Goal: Task Accomplishment & Management: Manage account settings

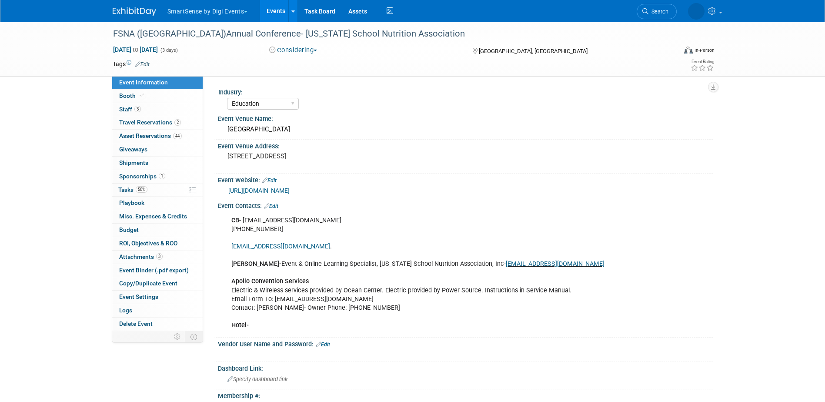
select select "Education"
click at [642, 11] on span "Search" at bounding box center [632, 11] width 20 height 7
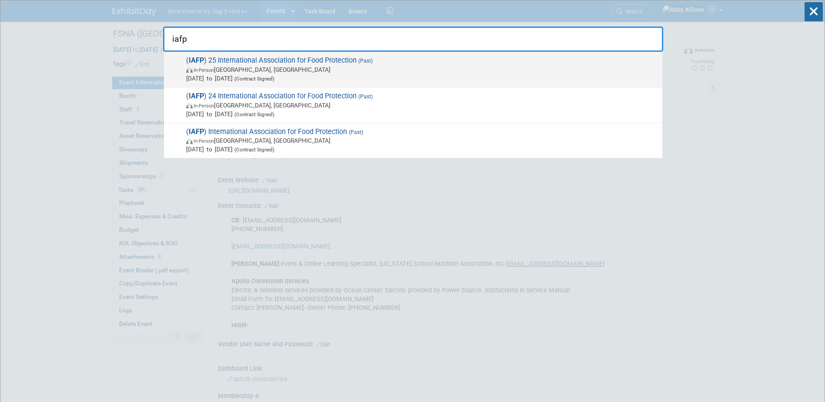
type input "iafp"
click at [238, 68] on span "In-Person Cleveland, OH" at bounding box center [422, 69] width 472 height 9
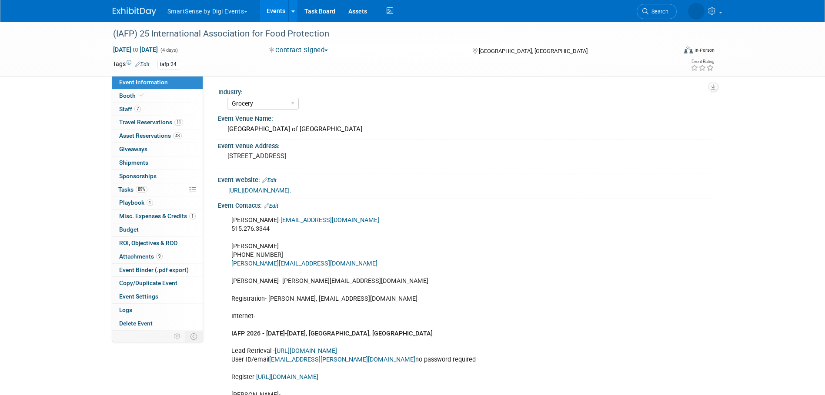
select select "Grocery"
click at [125, 189] on span "Tasks 89%" at bounding box center [132, 189] width 29 height 7
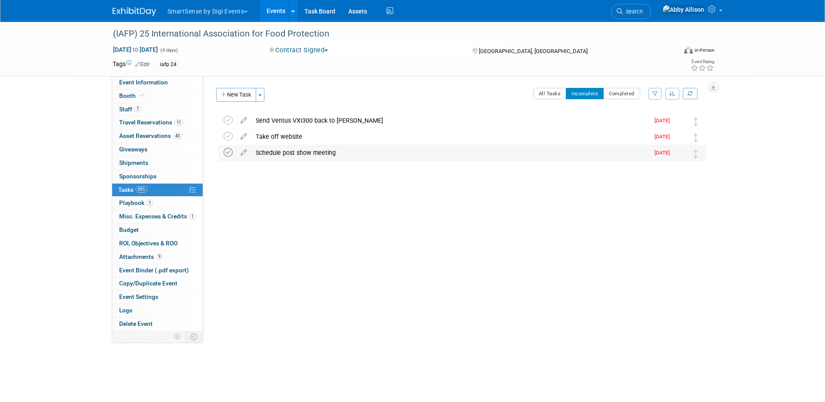
click at [231, 151] on icon at bounding box center [227, 152] width 9 height 9
click at [243, 120] on icon at bounding box center [243, 118] width 15 height 11
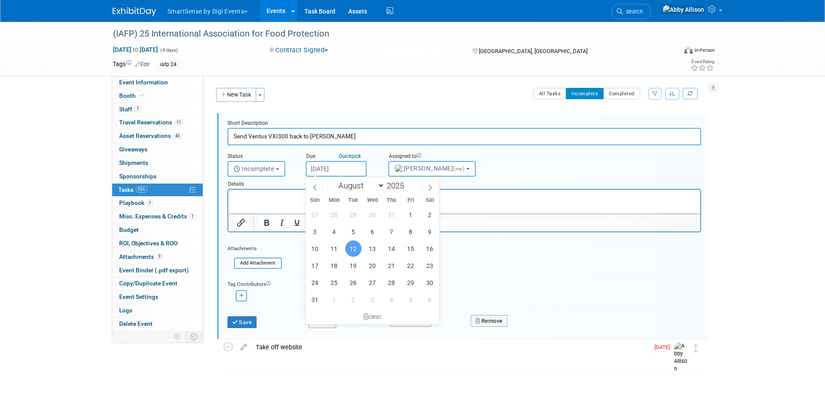
click at [343, 168] on input "Aug 12, 2025" at bounding box center [336, 169] width 61 height 16
click at [354, 265] on span "19" at bounding box center [353, 265] width 17 height 17
type input "Aug 19, 2025"
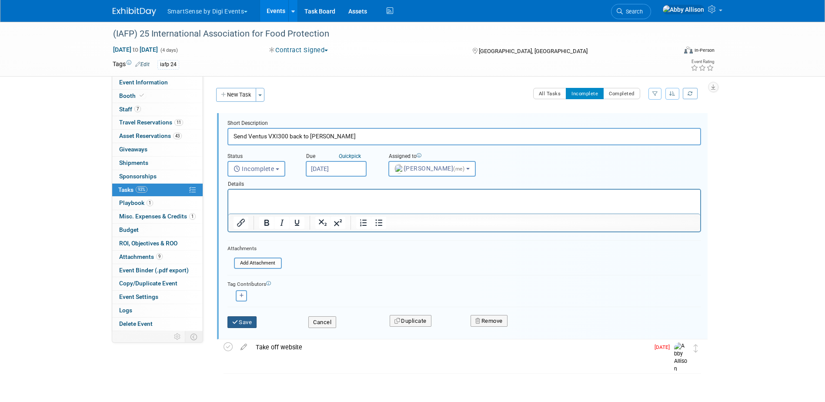
click at [248, 323] on button "Save" at bounding box center [242, 322] width 30 height 12
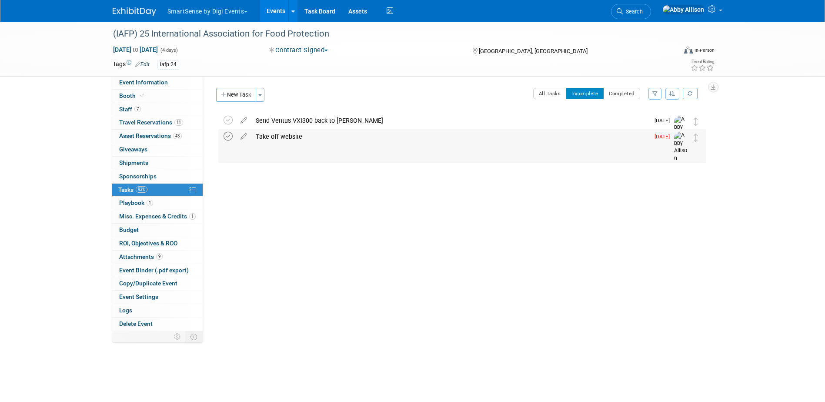
click at [229, 136] on icon at bounding box center [227, 136] width 9 height 9
click at [642, 10] on span "Search" at bounding box center [632, 11] width 20 height 7
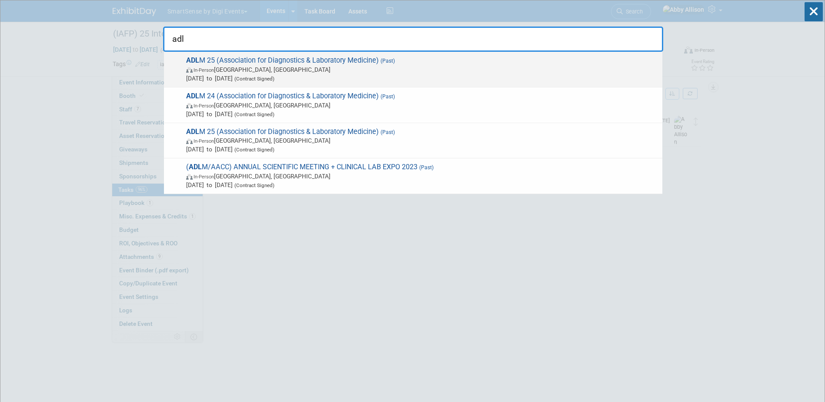
type input "adl"
click at [204, 63] on span "ADL M 25 (Association for Diagnostics & Laboratory Medicine) (Past) In-Person C…" at bounding box center [420, 69] width 474 height 27
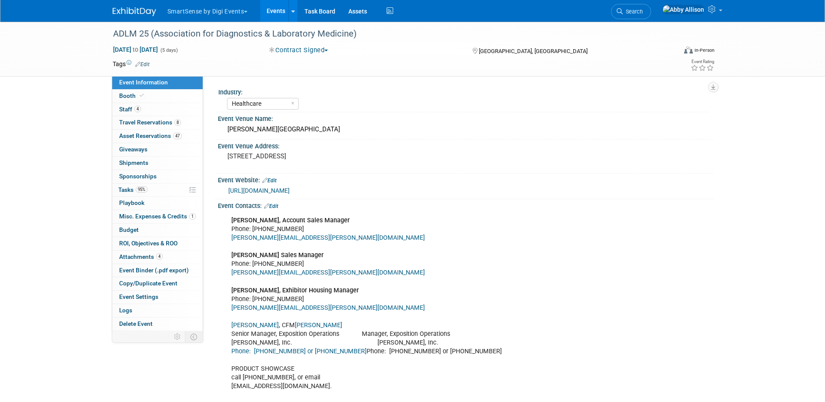
select select "Healthcare"
click at [126, 190] on span "Tasks 95%" at bounding box center [132, 189] width 29 height 7
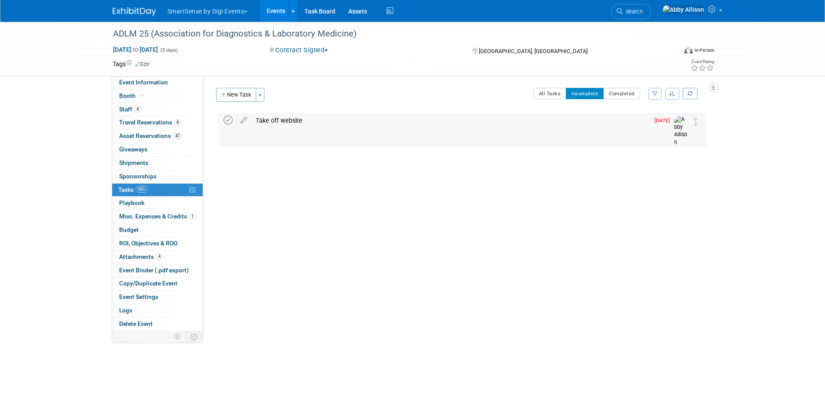
click at [232, 121] on icon at bounding box center [227, 120] width 9 height 9
click at [642, 13] on span "Search" at bounding box center [632, 11] width 20 height 7
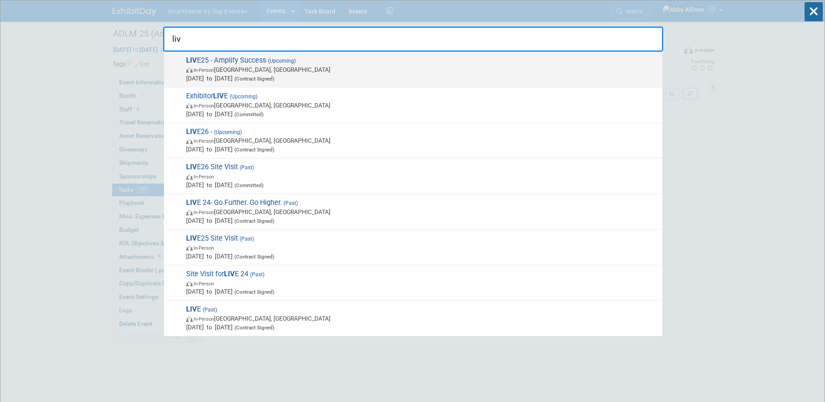
type input "liv"
click at [222, 66] on span "In-Person Nashville, TN" at bounding box center [422, 69] width 472 height 9
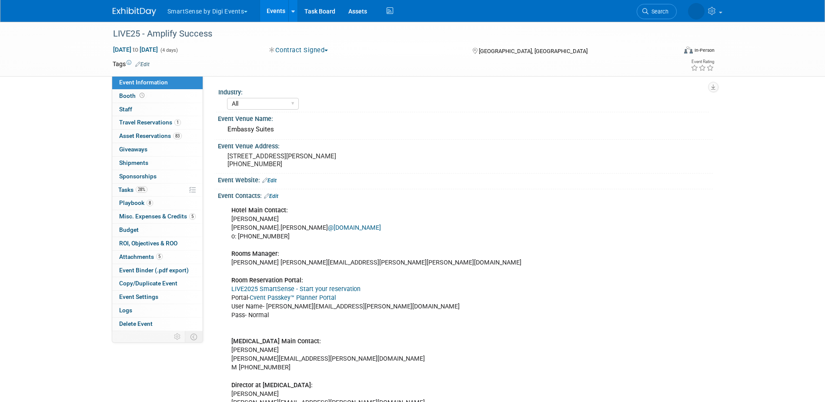
select select "All"
click at [132, 191] on span "Tasks 28%" at bounding box center [132, 189] width 29 height 7
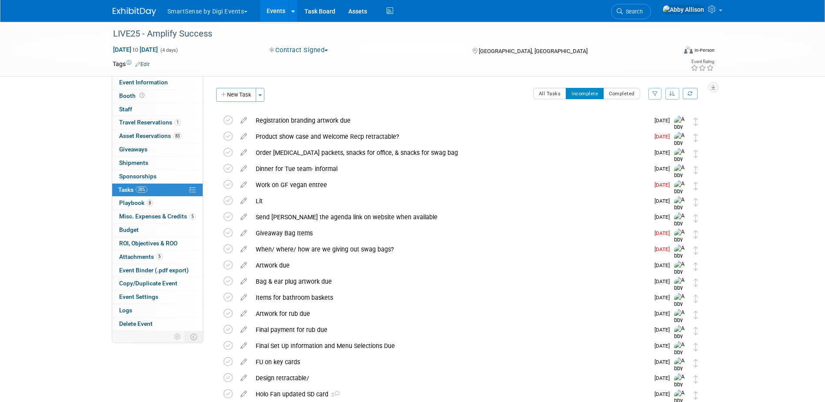
click at [670, 97] on button "button" at bounding box center [672, 94] width 14 height 12
click at [650, 135] on link "By Due Date" at bounding box center [647, 133] width 62 height 12
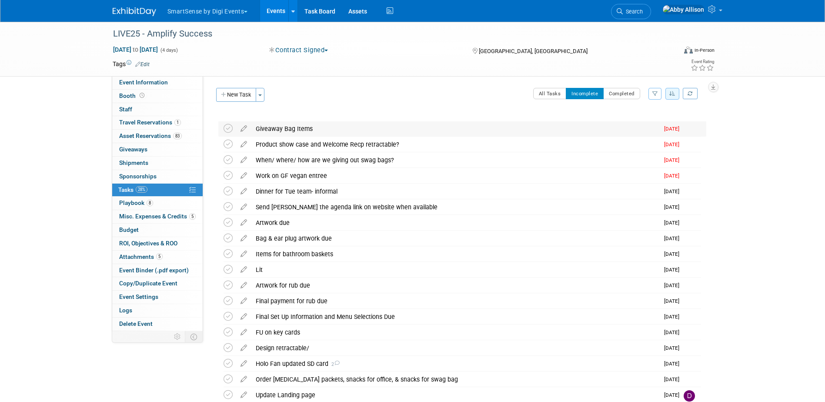
click at [262, 130] on div "Giveaway Bag Items" at bounding box center [454, 128] width 407 height 15
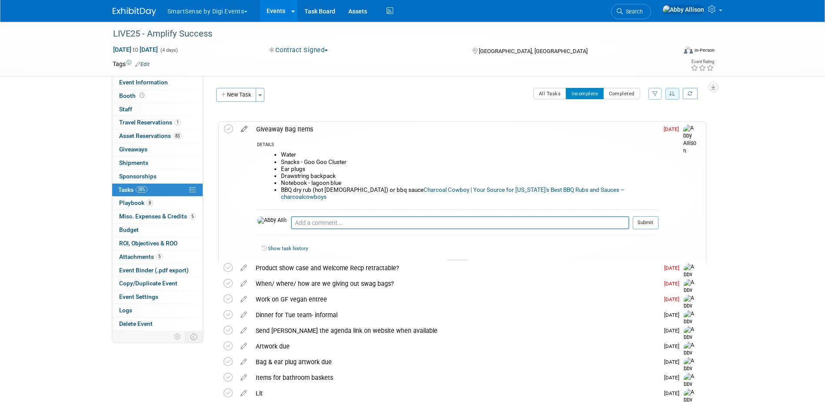
click at [246, 127] on icon at bounding box center [243, 127] width 15 height 11
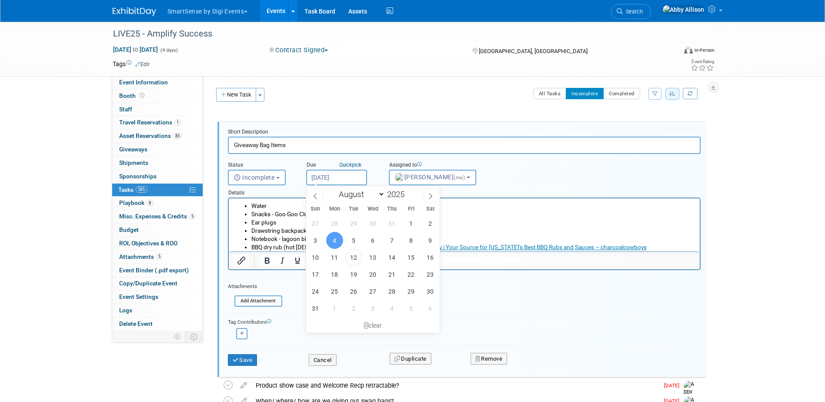
click at [359, 177] on input "Aug 4, 2025" at bounding box center [336, 178] width 61 height 16
click at [410, 253] on span "15" at bounding box center [410, 257] width 17 height 17
type input "Aug 15, 2025"
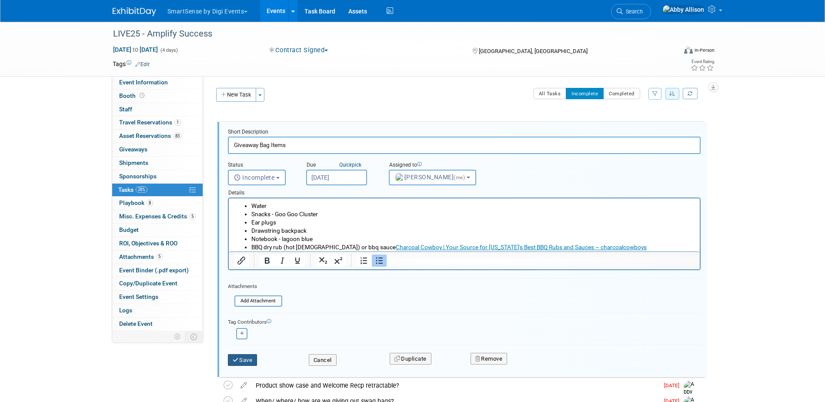
click at [242, 362] on button "Save" at bounding box center [243, 360] width 30 height 12
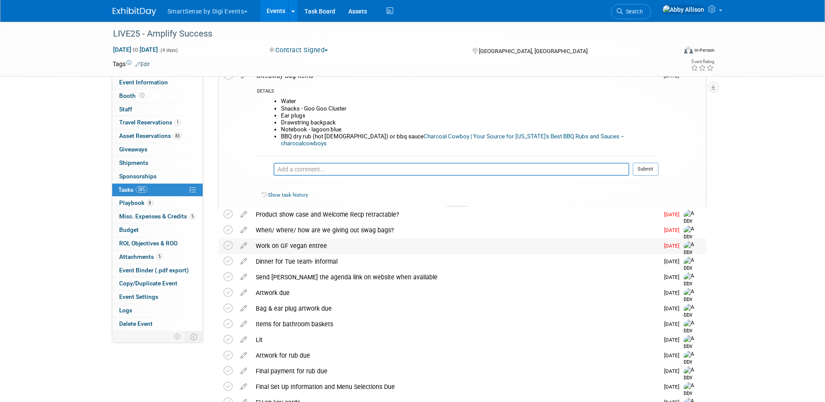
scroll to position [87, 0]
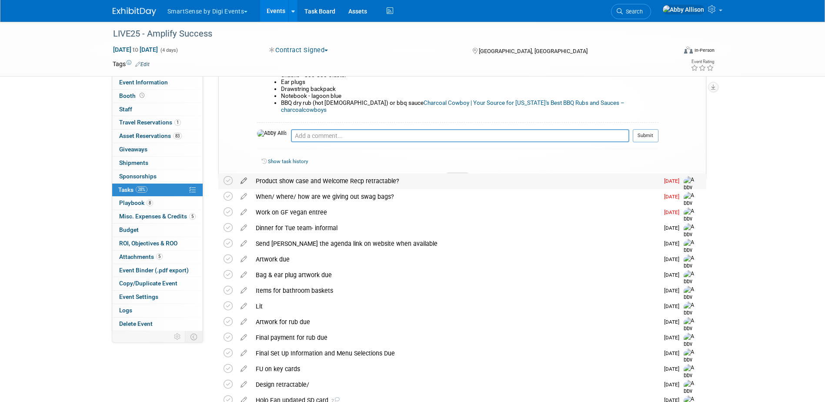
click at [243, 180] on icon at bounding box center [243, 178] width 15 height 11
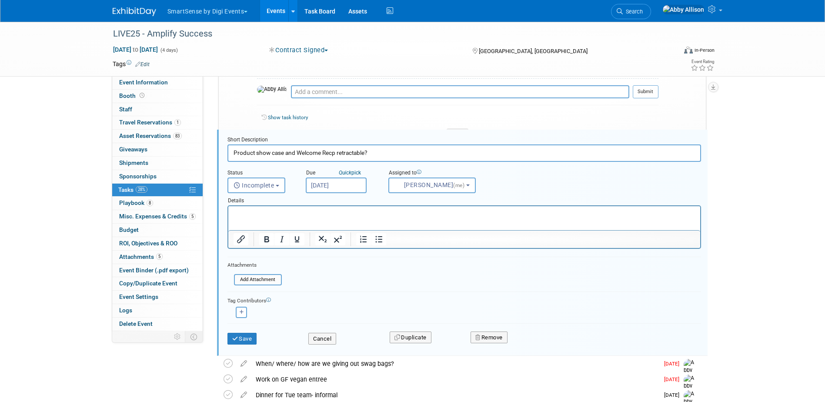
scroll to position [133, 0]
click at [272, 151] on input "Product show case and Welcome Recp retractable?" at bounding box center [463, 150] width 473 height 17
type input "Product showcase and Welcome Recp retractable?"
click at [349, 180] on input "Aug 6, 2025" at bounding box center [336, 183] width 61 height 16
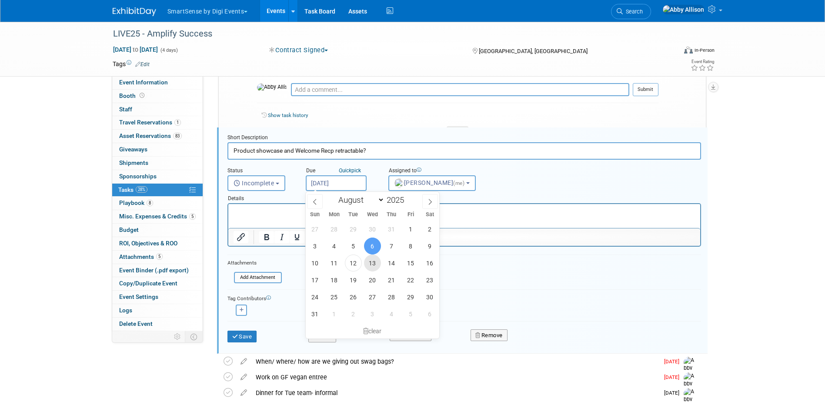
click at [370, 263] on span "13" at bounding box center [372, 262] width 17 height 17
type input "Aug 13, 2025"
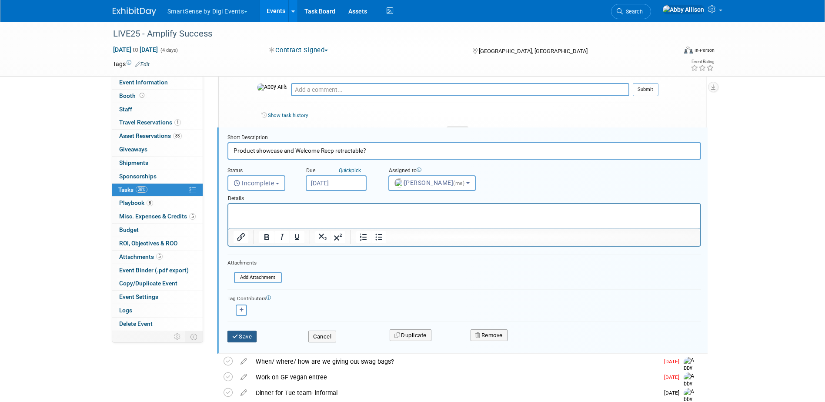
click at [241, 332] on button "Save" at bounding box center [242, 336] width 30 height 12
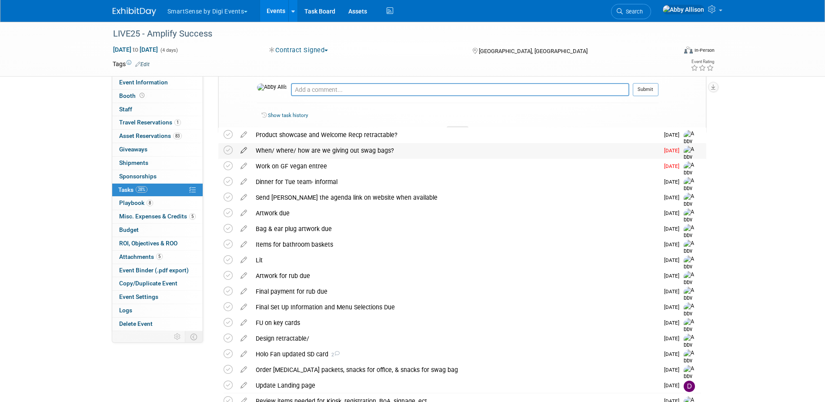
click at [243, 151] on icon at bounding box center [243, 148] width 15 height 11
select select "7"
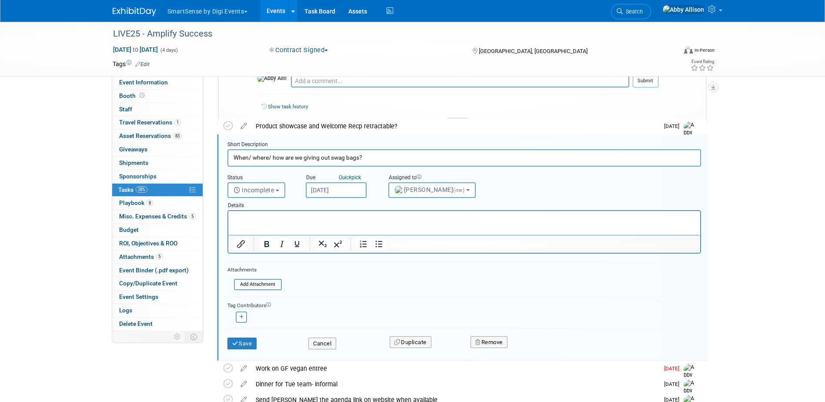
scroll to position [149, 0]
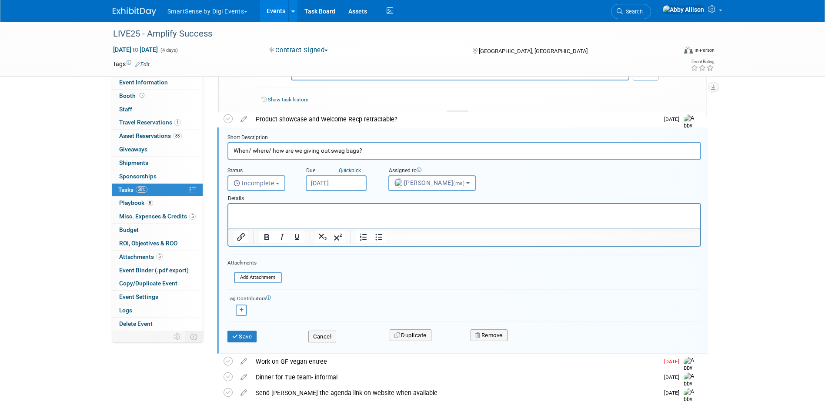
click at [343, 185] on input "Aug 6, 2025" at bounding box center [336, 183] width 61 height 16
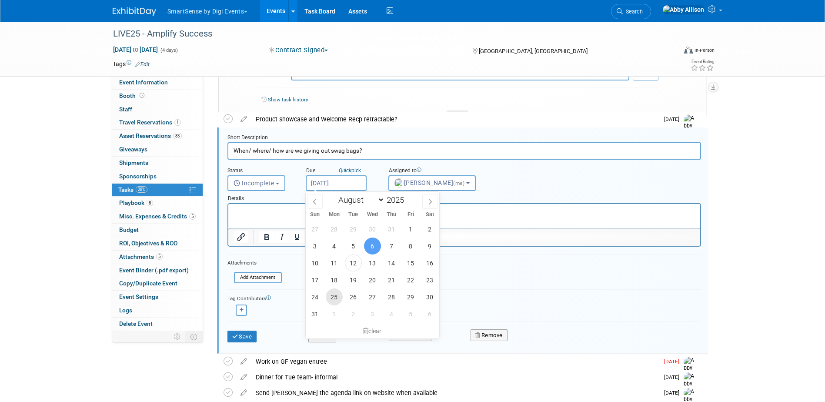
click at [335, 297] on span "25" at bounding box center [334, 296] width 17 height 17
type input "Aug 25, 2025"
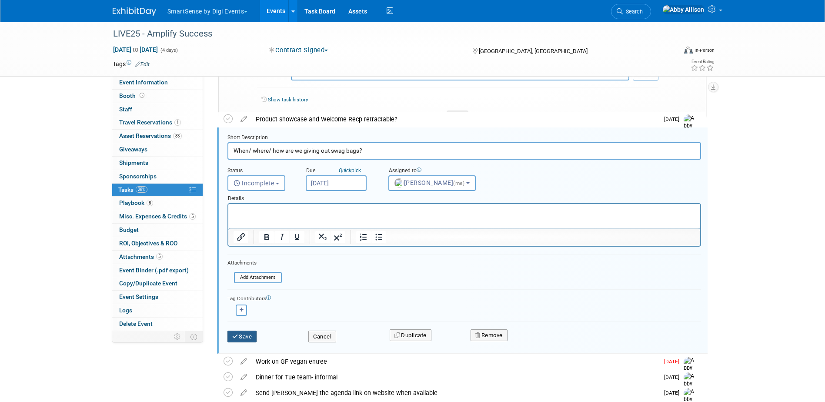
click at [239, 336] on button "Save" at bounding box center [242, 336] width 30 height 12
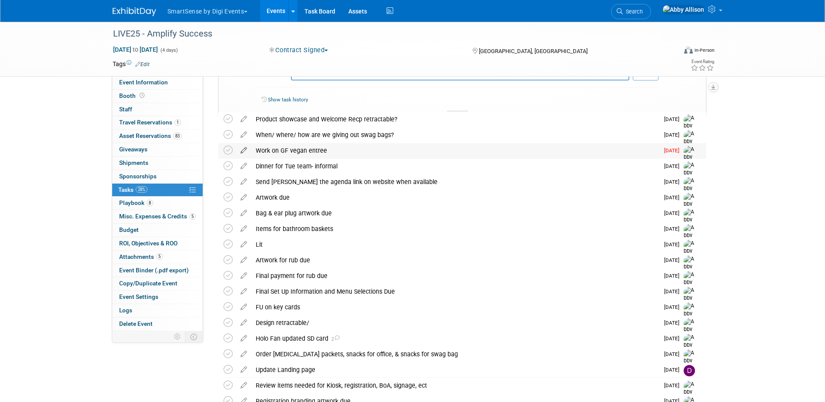
click at [244, 150] on icon at bounding box center [243, 148] width 15 height 11
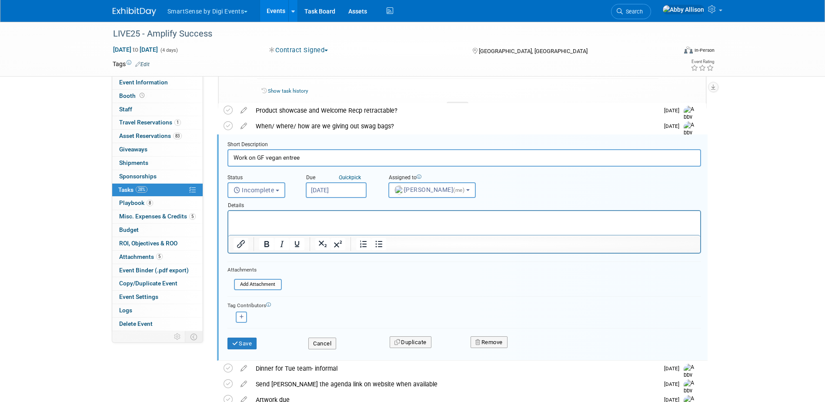
scroll to position [164, 0]
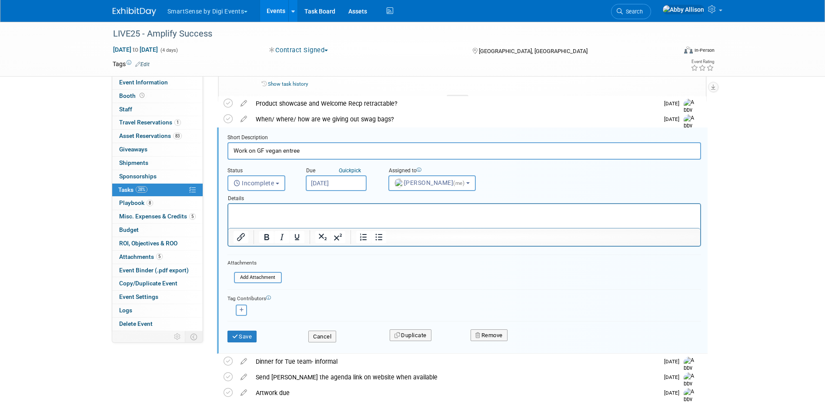
click at [335, 183] on input "Aug 11, 2025" at bounding box center [336, 183] width 61 height 16
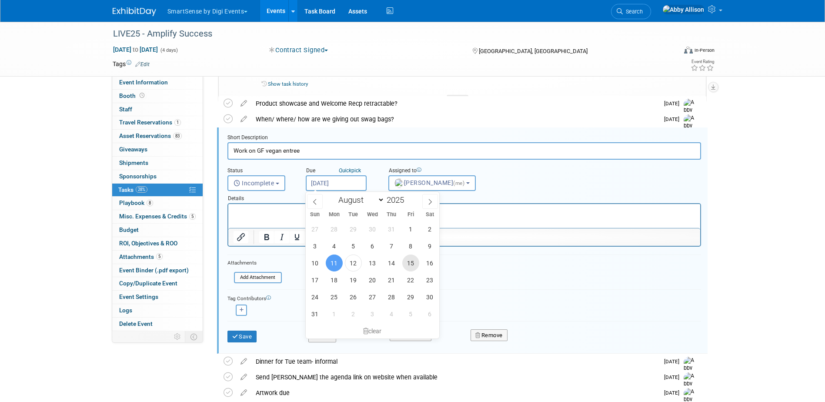
click at [412, 264] on span "15" at bounding box center [410, 262] width 17 height 17
type input "Aug 15, 2025"
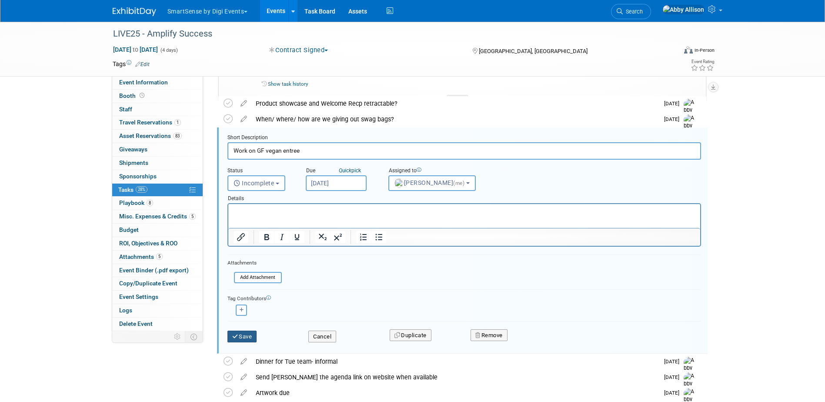
click at [247, 339] on button "Save" at bounding box center [242, 336] width 30 height 12
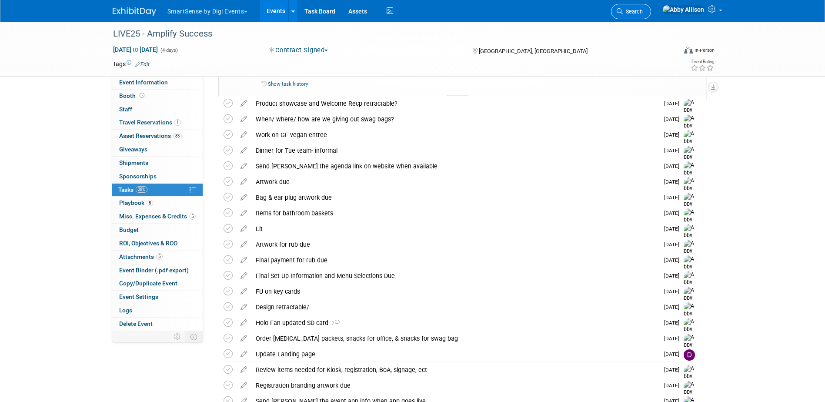
click at [642, 10] on span "Search" at bounding box center [632, 11] width 20 height 7
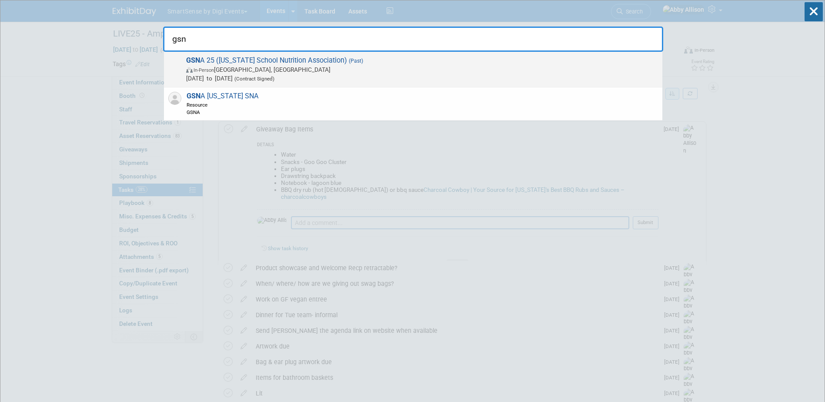
type input "gsn"
click at [196, 59] on strong "GSN" at bounding box center [193, 60] width 14 height 8
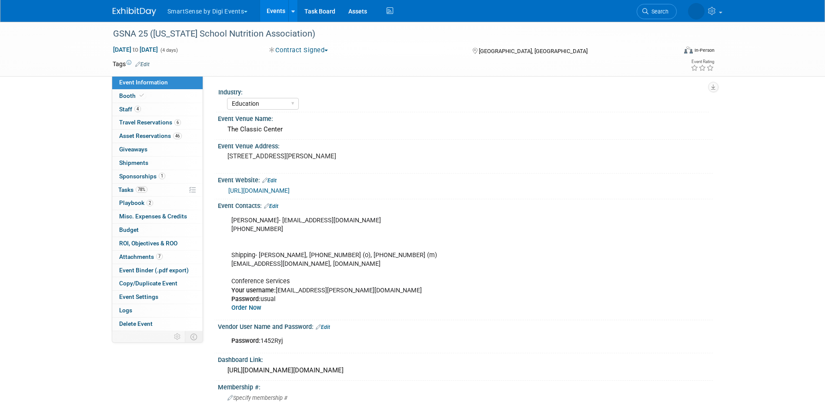
select select "Education"
click at [134, 190] on span "Tasks 78%" at bounding box center [132, 189] width 29 height 7
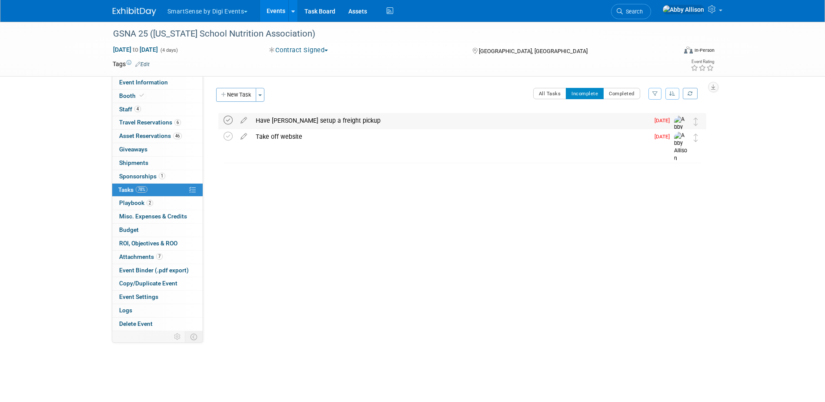
click at [226, 123] on icon at bounding box center [227, 120] width 9 height 9
click at [229, 122] on icon at bounding box center [227, 120] width 9 height 9
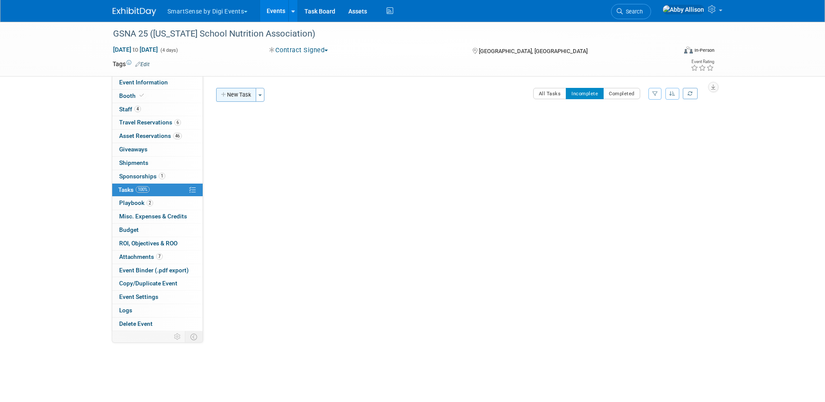
click at [227, 97] on button "New Task" at bounding box center [236, 95] width 40 height 14
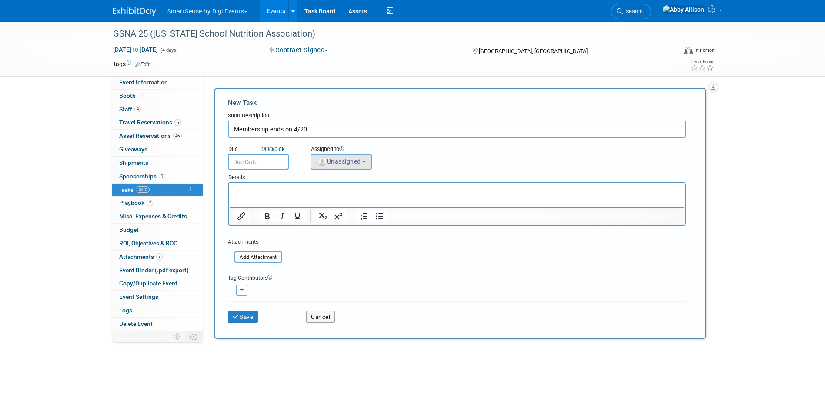
type input "Membership ends on 4/20"
click at [326, 157] on button "Unassigned" at bounding box center [341, 162] width 62 height 16
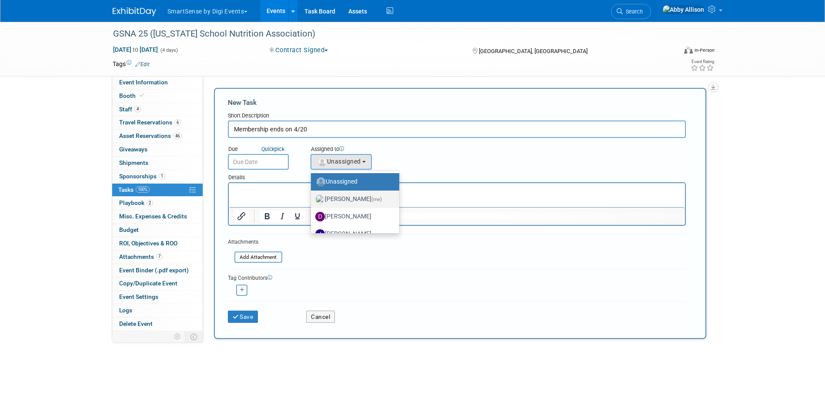
click at [359, 196] on label "Abby Allison (me)" at bounding box center [352, 199] width 75 height 14
click at [312, 196] on input "Abby Allison (me)" at bounding box center [309, 198] width 6 height 6
select select "1af21d80-b227-4fda-b725-1543146411fb"
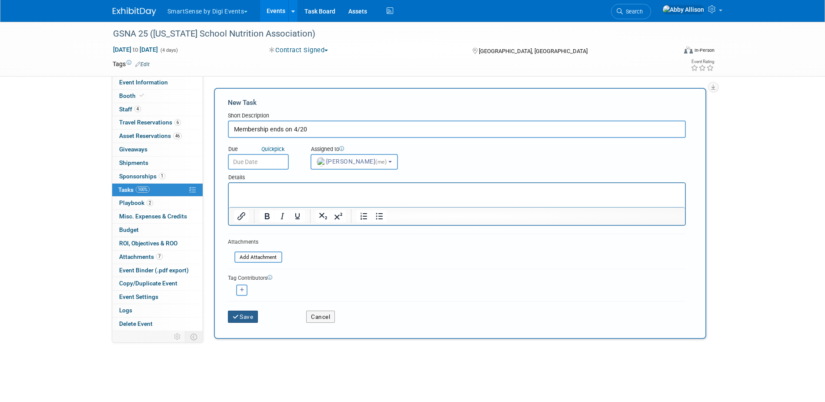
click at [241, 314] on button "Save" at bounding box center [243, 316] width 30 height 12
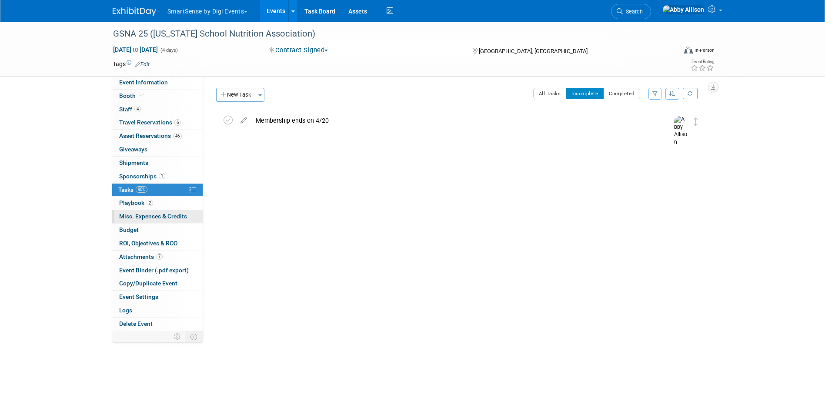
click at [130, 215] on span "Misc. Expenses & Credits 0" at bounding box center [153, 216] width 68 height 7
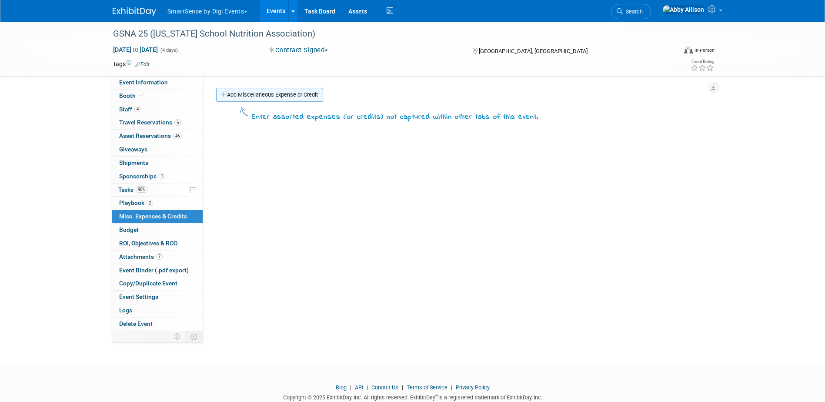
click at [244, 93] on link "Add Miscellaneous Expense or Credit" at bounding box center [269, 95] width 107 height 14
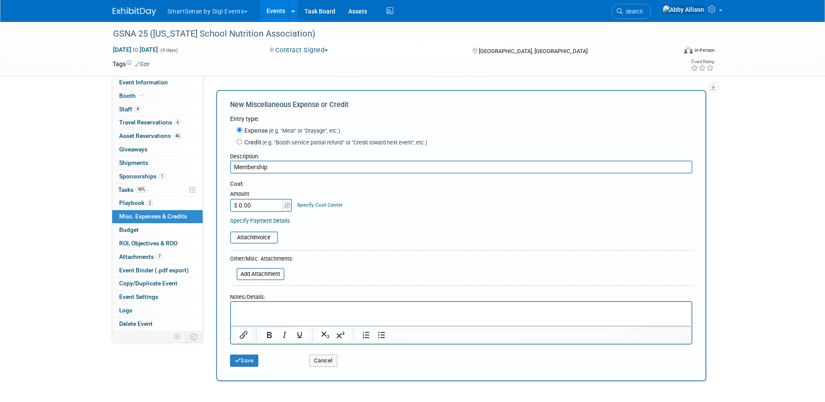
type input "Membership"
type input "$ 350.00"
click at [252, 243] on div "Attach Invoice" at bounding box center [254, 237] width 48 height 12
click at [254, 241] on input "file" at bounding box center [224, 237] width 103 height 10
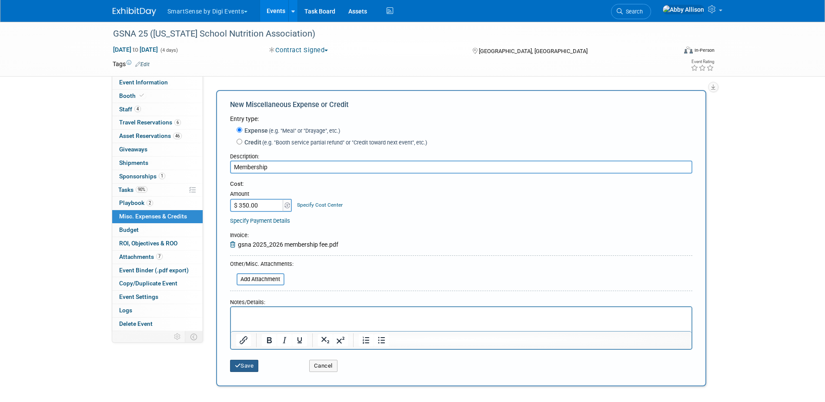
click at [250, 364] on button "Save" at bounding box center [244, 365] width 29 height 12
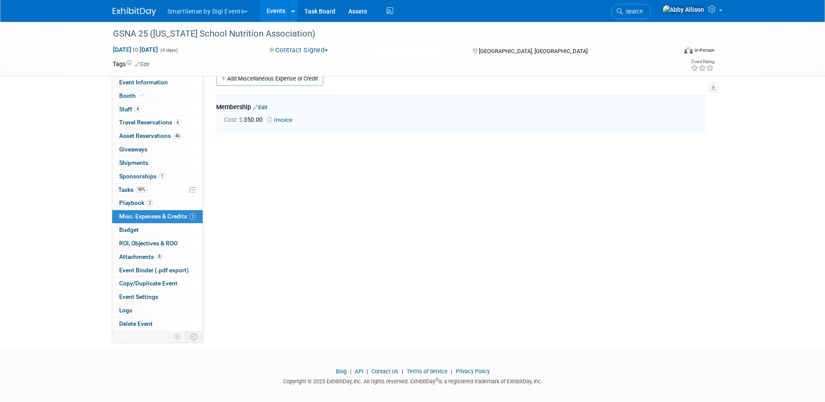
scroll to position [19, 0]
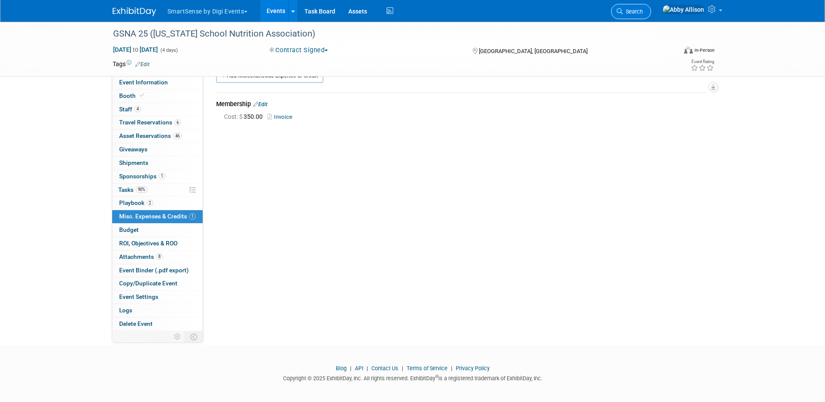
click at [651, 17] on link "Search" at bounding box center [631, 11] width 40 height 15
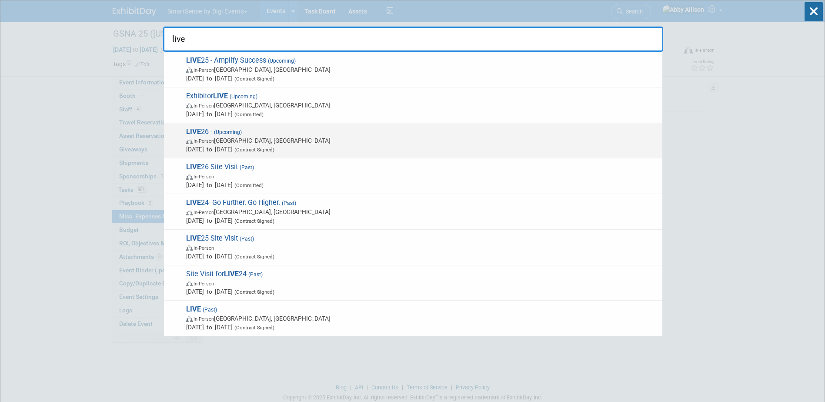
type input "live"
click at [234, 140] on span "In-Person Austin, TX" at bounding box center [422, 140] width 472 height 9
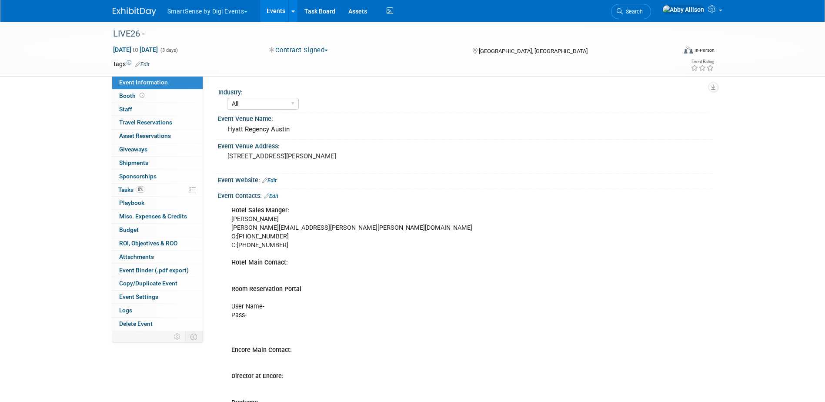
select select "All"
click at [642, 13] on span "Search" at bounding box center [632, 11] width 20 height 7
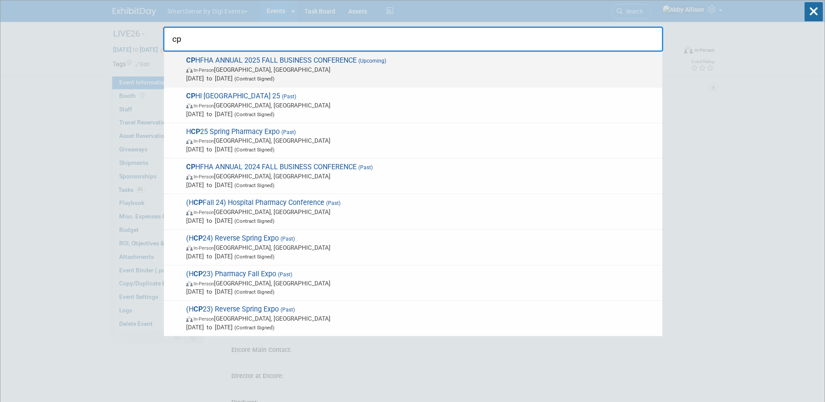
type input "cp"
click at [229, 63] on span "CP HFHA ANNUAL 2025 FALL BUSINESS CONFERENCE (Upcoming) In-Person Gatineau, Can…" at bounding box center [420, 69] width 474 height 27
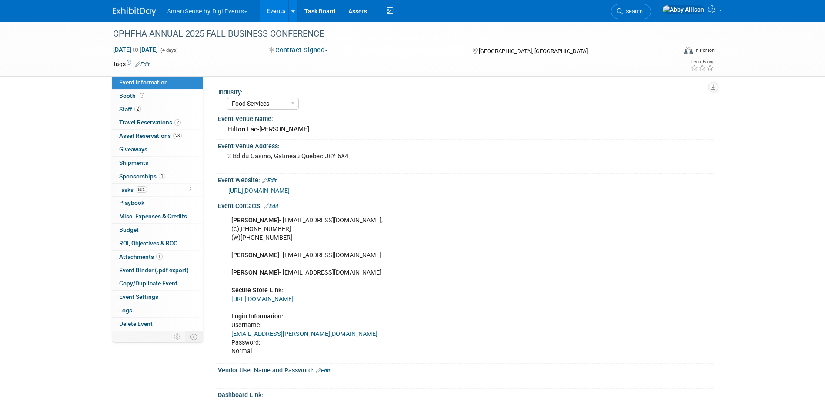
select select "Food Services"
click at [125, 184] on link "60% Tasks 60%" at bounding box center [157, 189] width 90 height 13
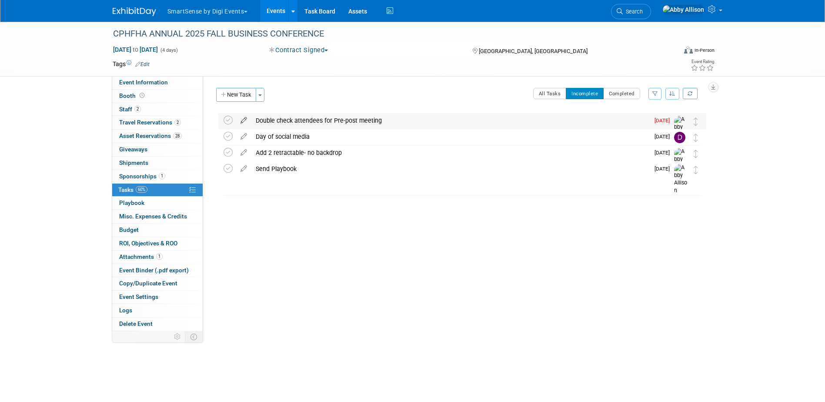
click at [241, 121] on icon at bounding box center [243, 118] width 15 height 11
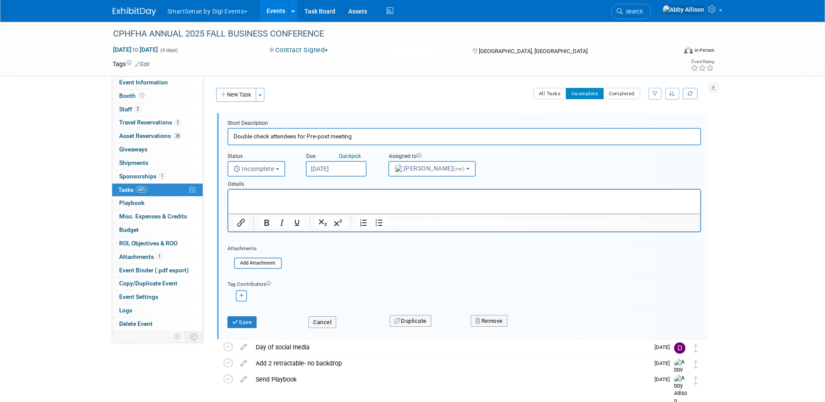
click at [330, 171] on input "Aug 11, 2025" at bounding box center [336, 169] width 61 height 16
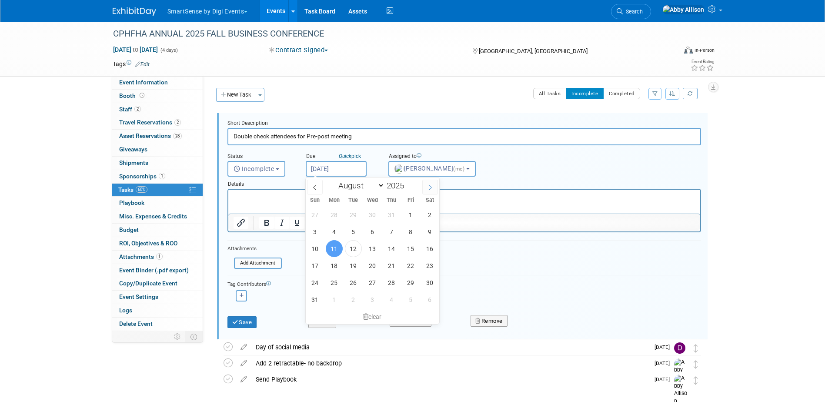
click at [428, 189] on icon at bounding box center [430, 187] width 6 height 6
select select "8"
click at [333, 261] on span "22" at bounding box center [334, 265] width 17 height 17
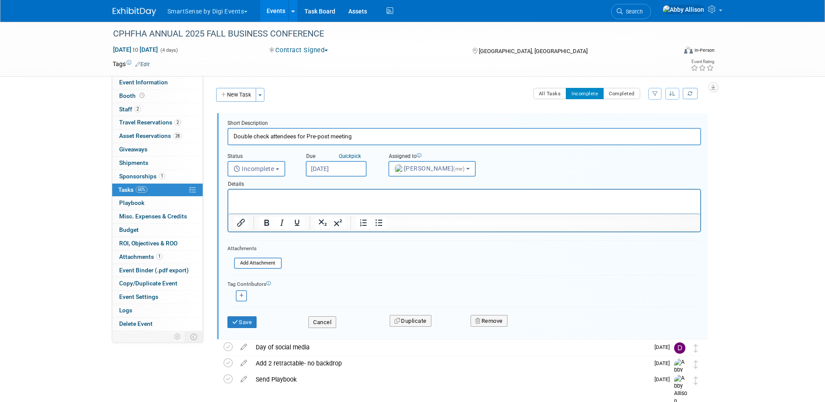
click at [347, 166] on input "Sep 22, 2025" at bounding box center [336, 169] width 61 height 16
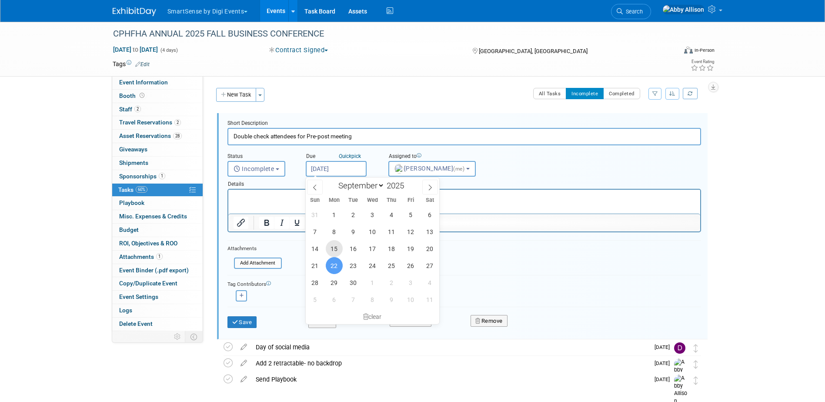
click at [336, 248] on span "15" at bounding box center [334, 248] width 17 height 17
type input "Sep 15, 2025"
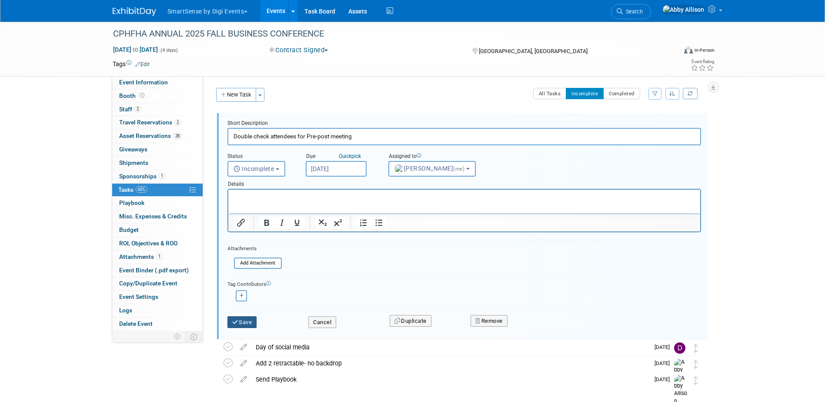
click at [242, 323] on button "Save" at bounding box center [242, 322] width 30 height 12
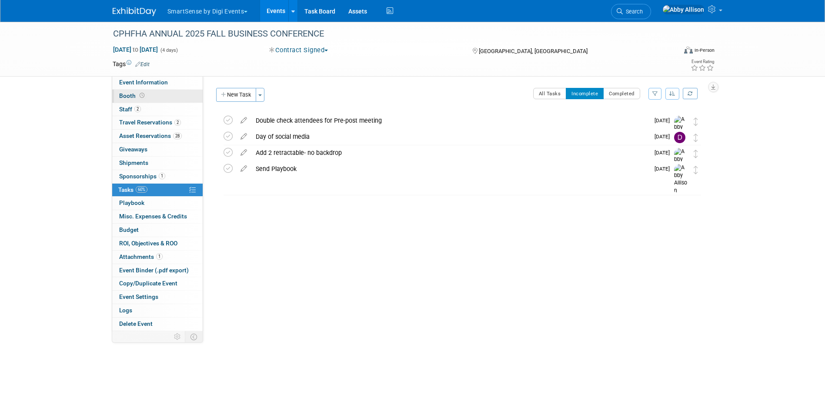
click at [124, 94] on span "Booth" at bounding box center [132, 95] width 27 height 7
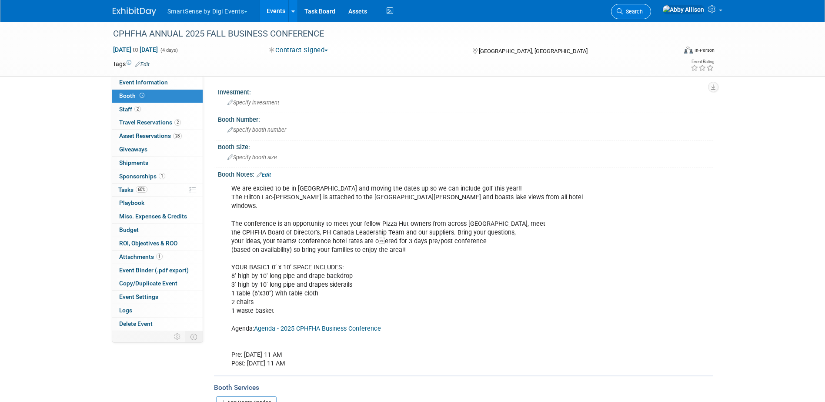
click at [642, 10] on span "Search" at bounding box center [632, 11] width 20 height 7
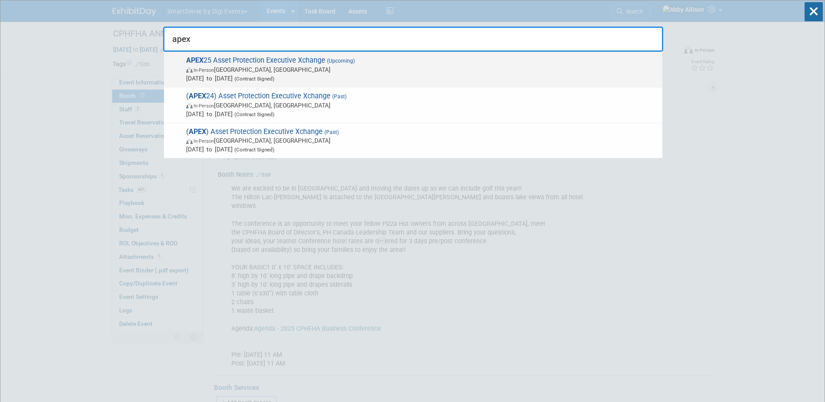
type input "apex"
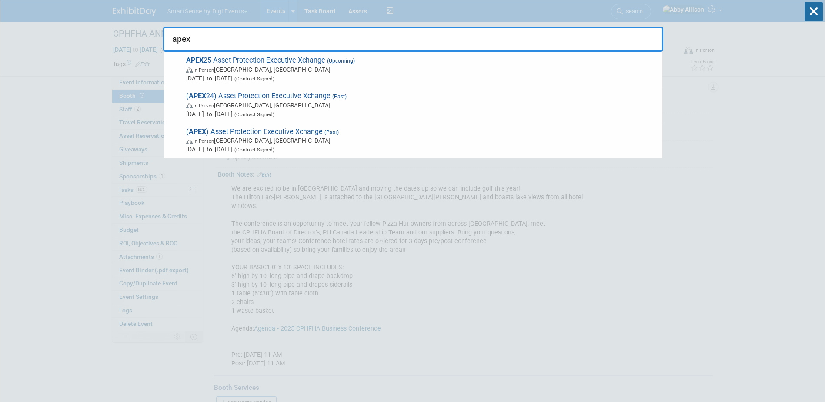
click at [213, 69] on span "In-Person" at bounding box center [203, 70] width 20 height 6
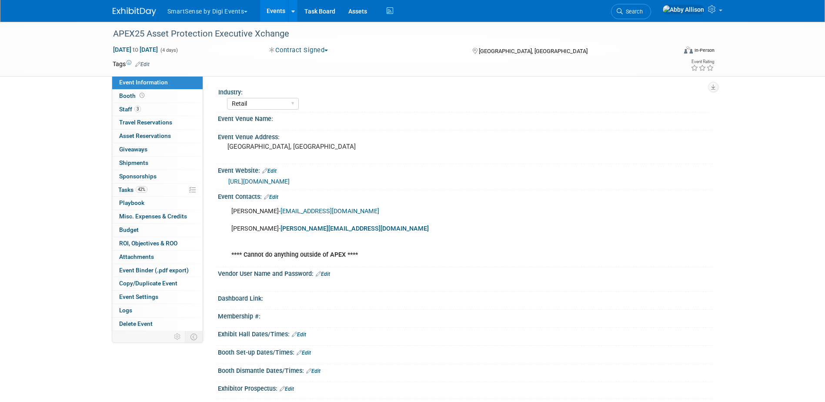
select select "Retail"
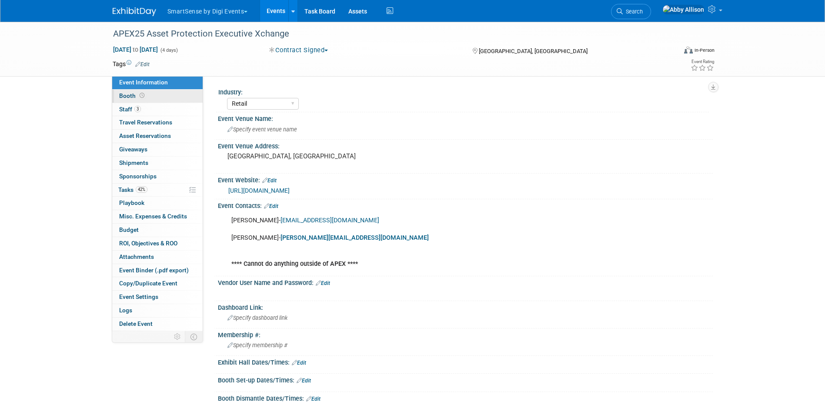
click at [123, 91] on link "Booth" at bounding box center [157, 96] width 90 height 13
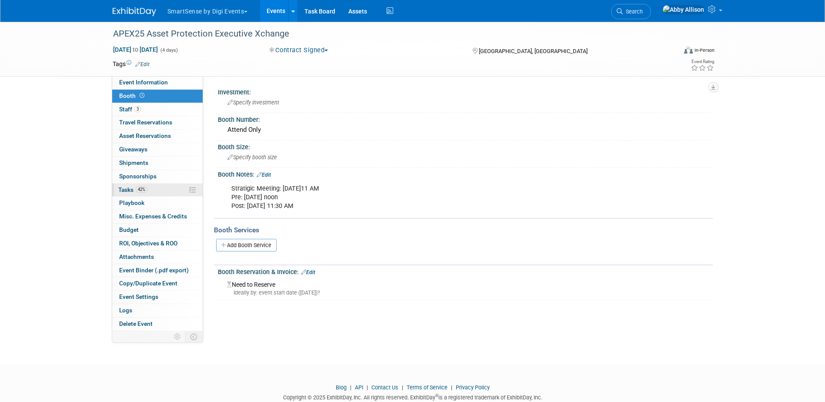
click at [126, 190] on span "Tasks 42%" at bounding box center [132, 189] width 29 height 7
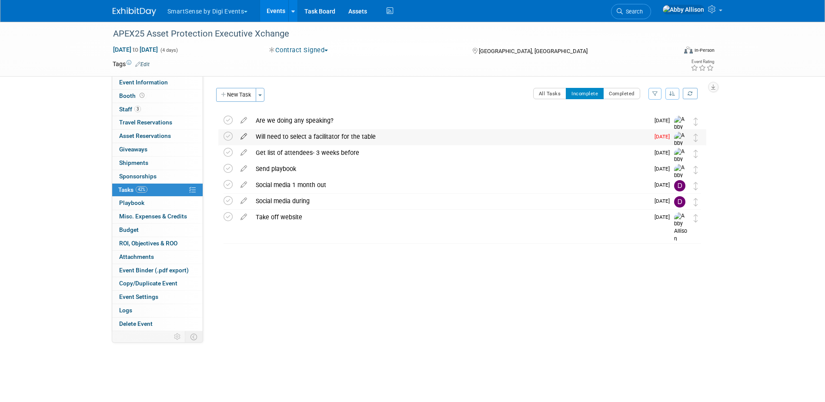
click at [241, 137] on icon at bounding box center [243, 134] width 15 height 11
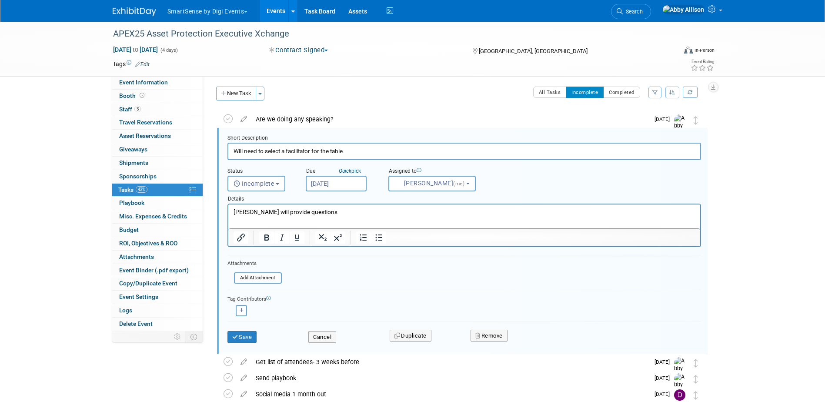
scroll to position [2, 0]
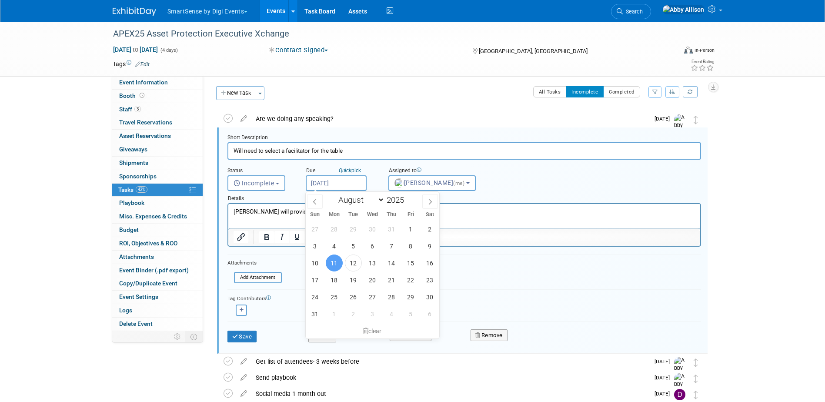
click at [333, 183] on input "[DATE]" at bounding box center [336, 183] width 61 height 16
click at [334, 284] on span "18" at bounding box center [334, 279] width 17 height 17
type input "[DATE]"
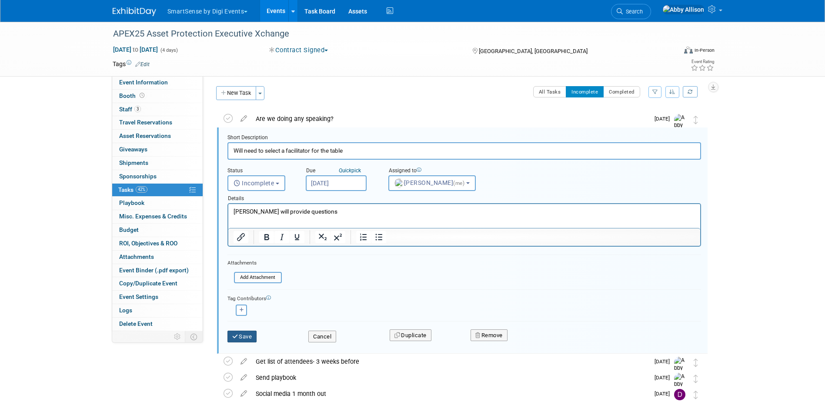
click at [246, 338] on button "Save" at bounding box center [242, 336] width 30 height 12
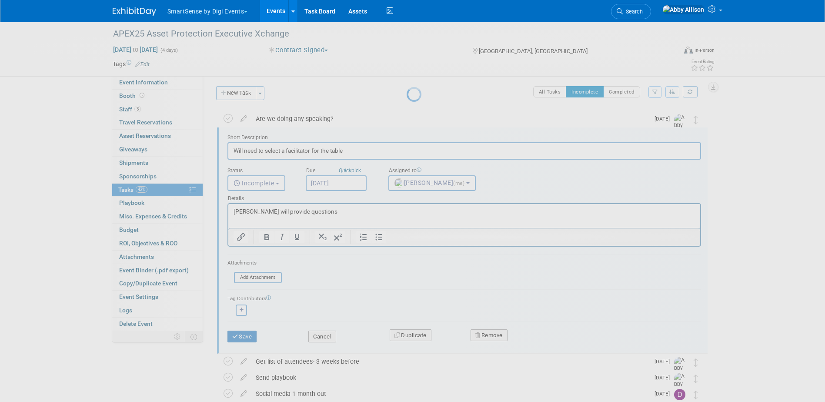
scroll to position [0, 0]
